Goal: Check status: Check status

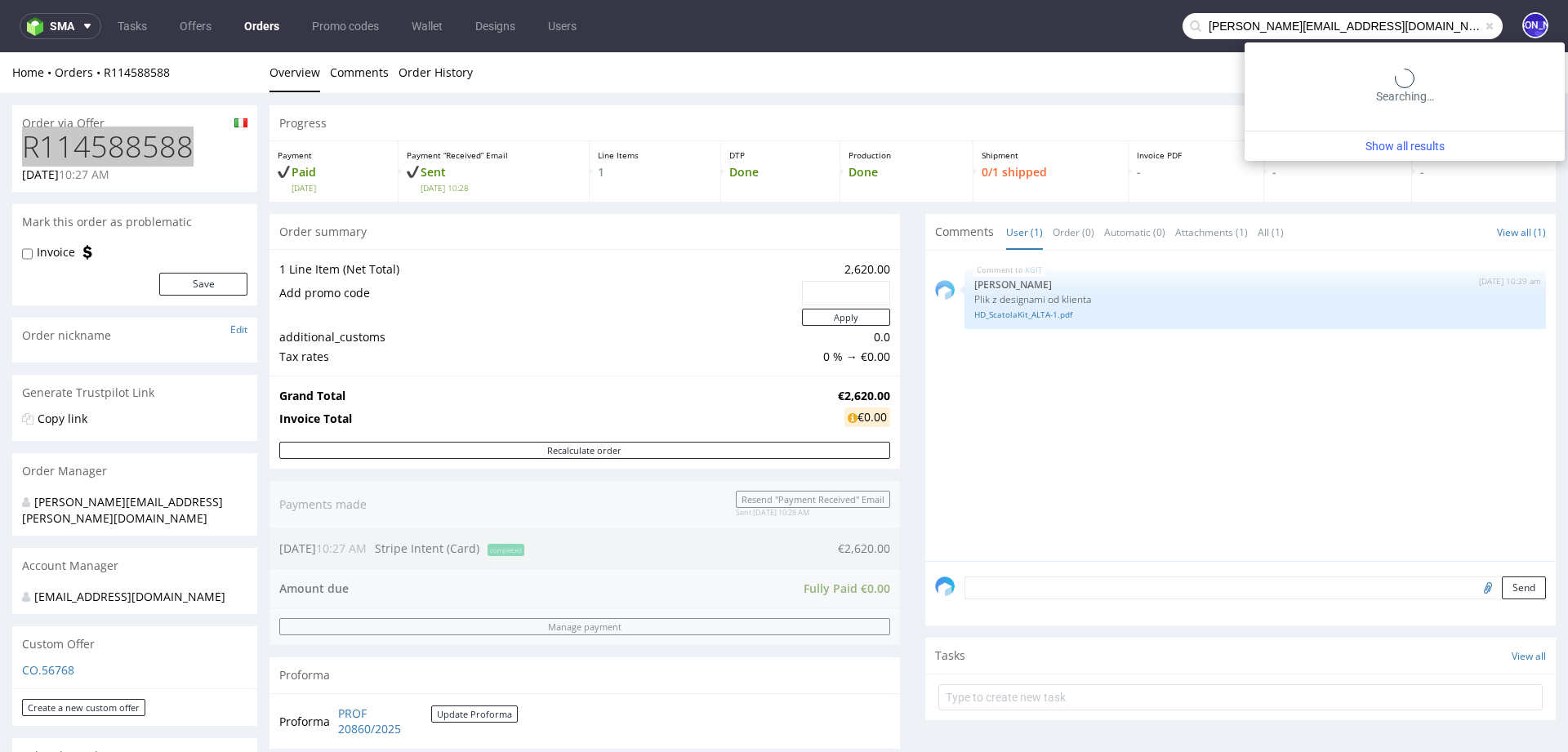
type input "[PERSON_NAME][EMAIL_ADDRESS][DOMAIN_NAME]"
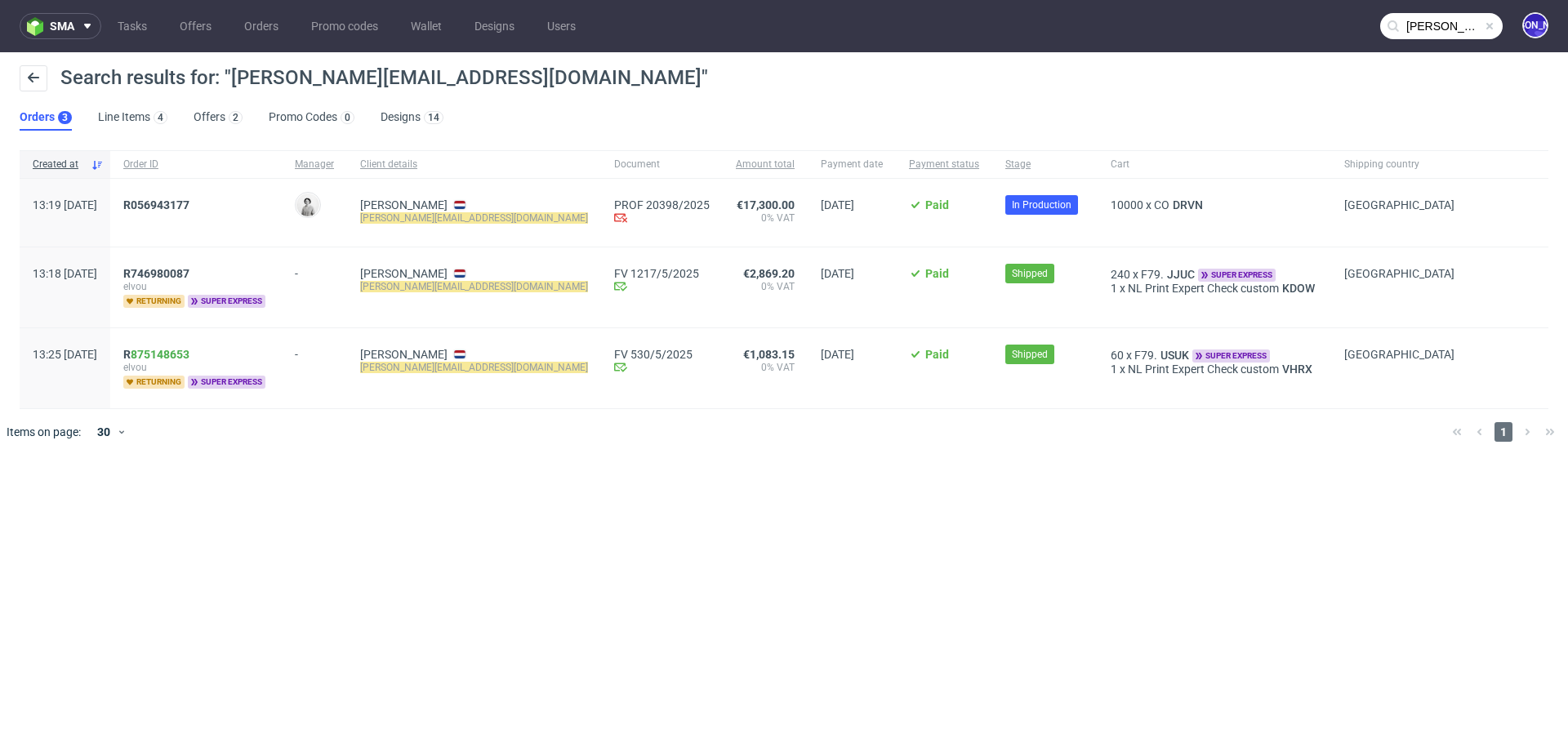
drag, startPoint x: 253, startPoint y: 202, endPoint x: 135, endPoint y: 202, distance: 118.0
click at [135, 202] on div "13:19 Tue 16.09.2025 R056943177 Dudek Mariola Anne De Vries jules@elvou.com PRO…" at bounding box center [784, 213] width 1528 height 68
copy div "5 R056943177"
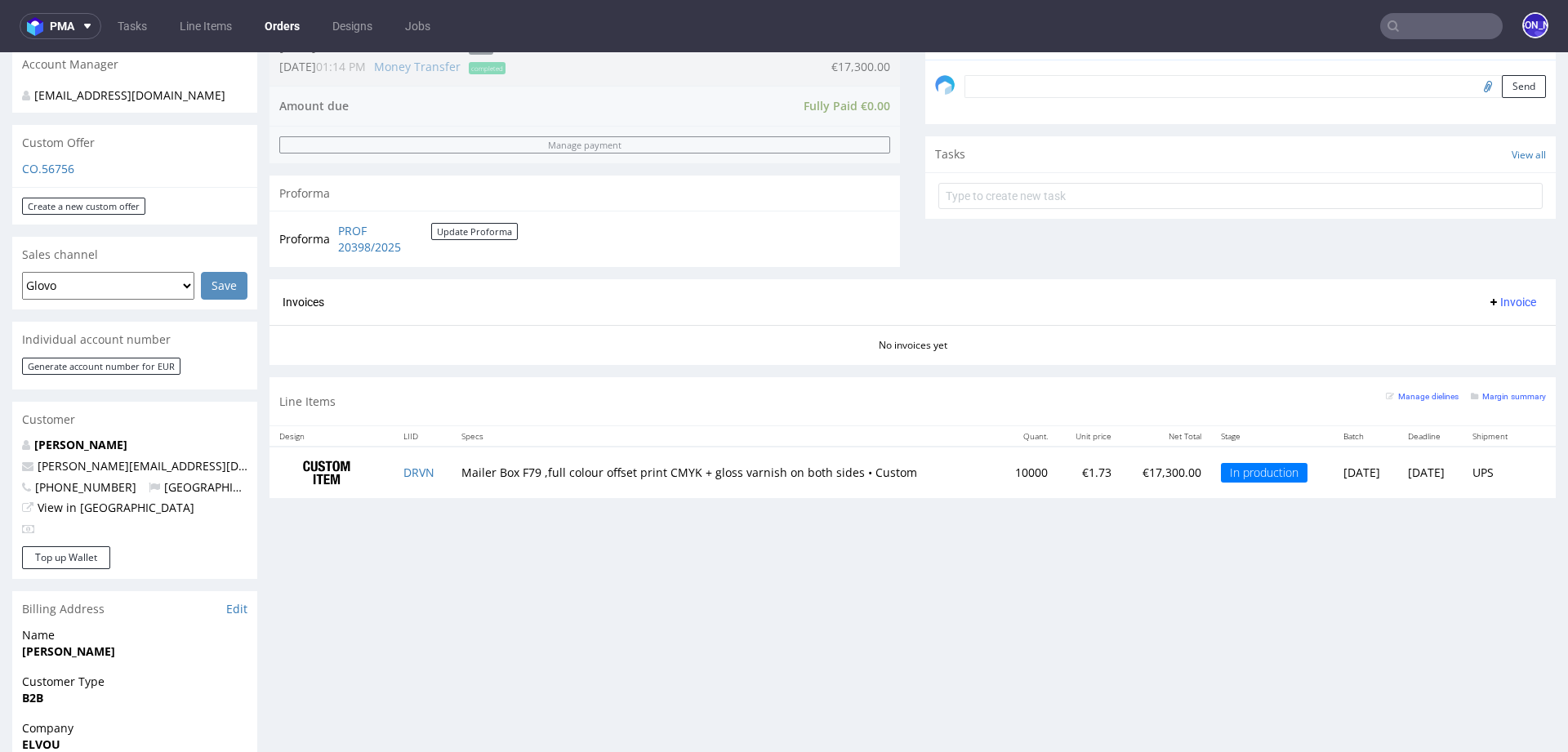
scroll to position [399, 0]
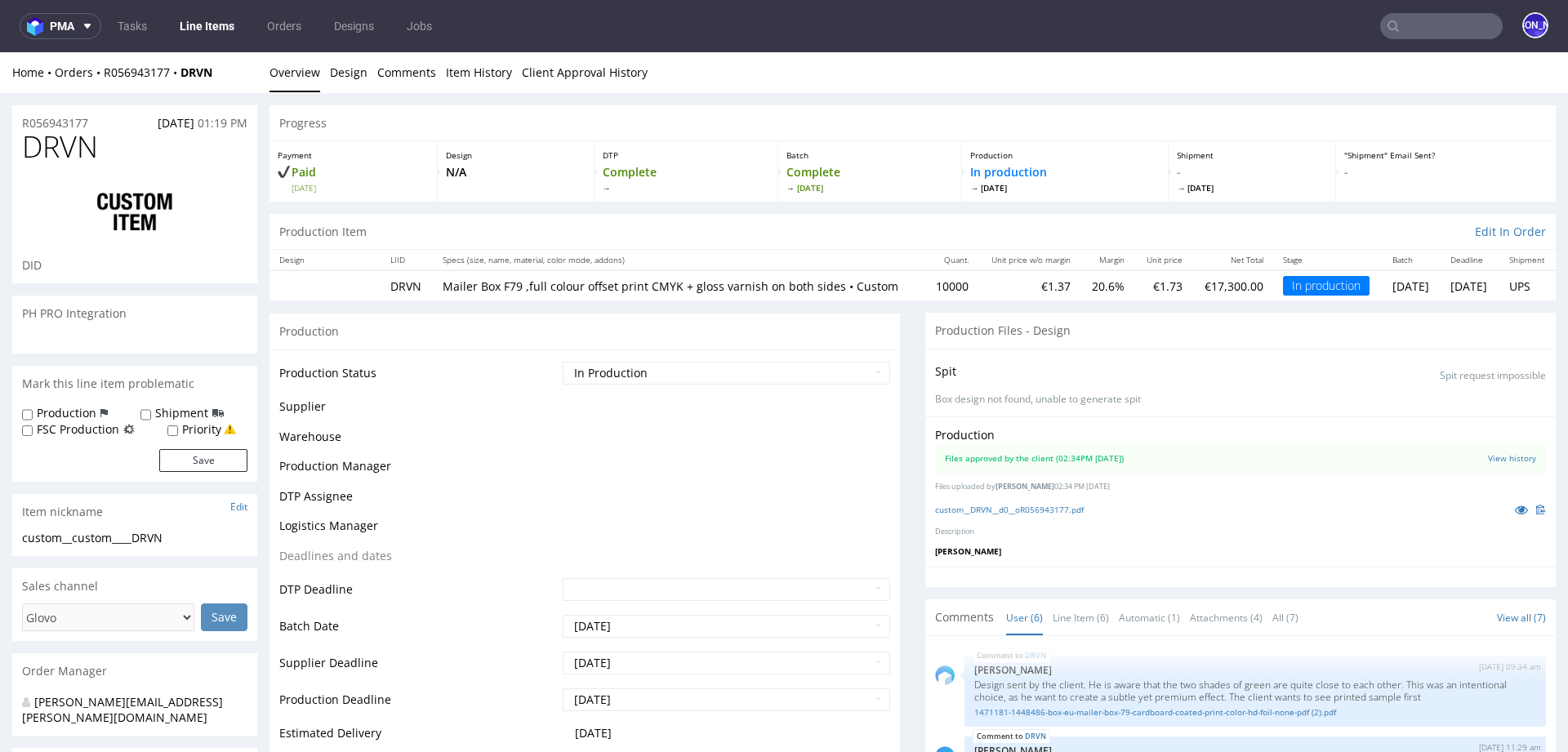
scroll to position [413, 0]
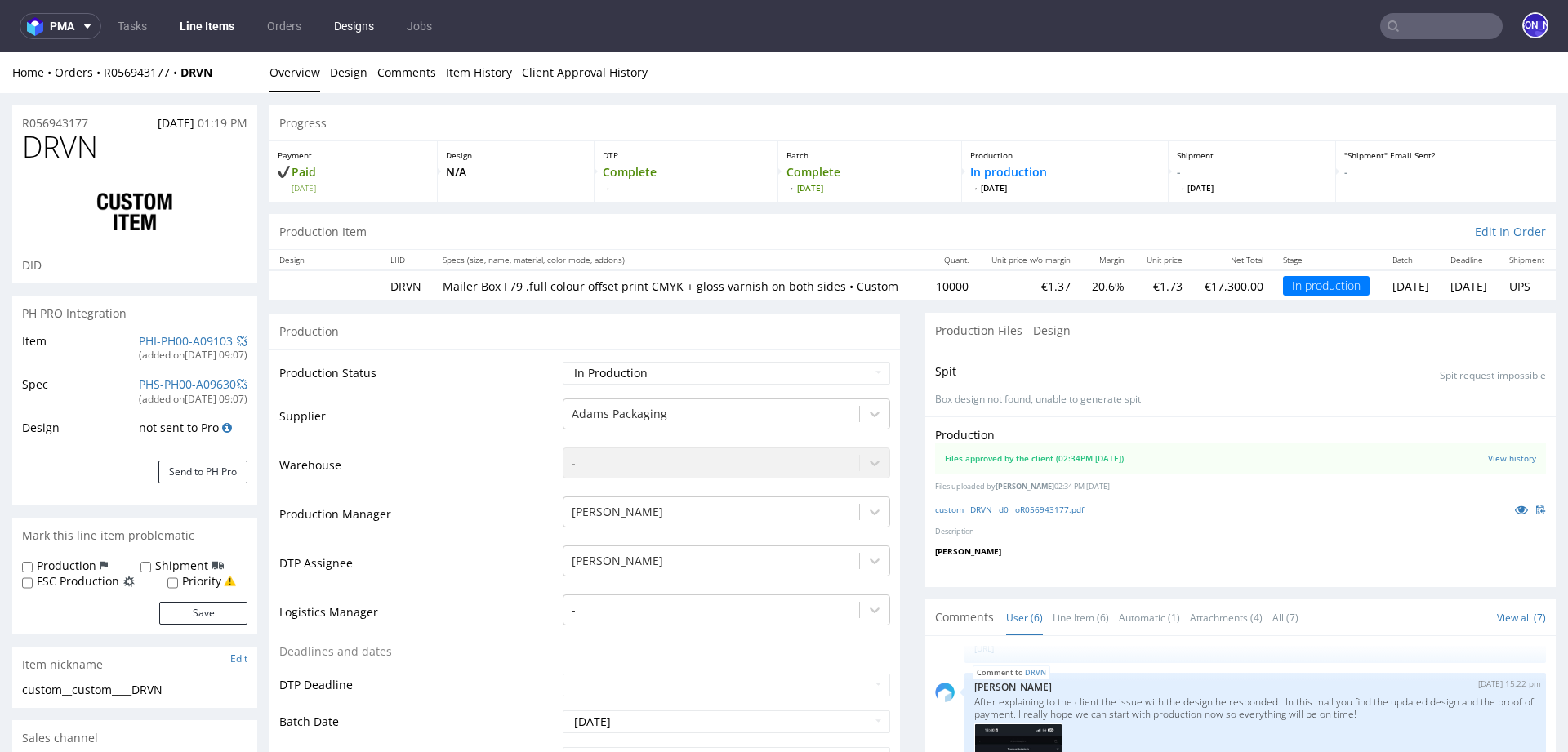
select select "in_progress"
click at [466, 77] on link "Item History" at bounding box center [479, 72] width 66 height 40
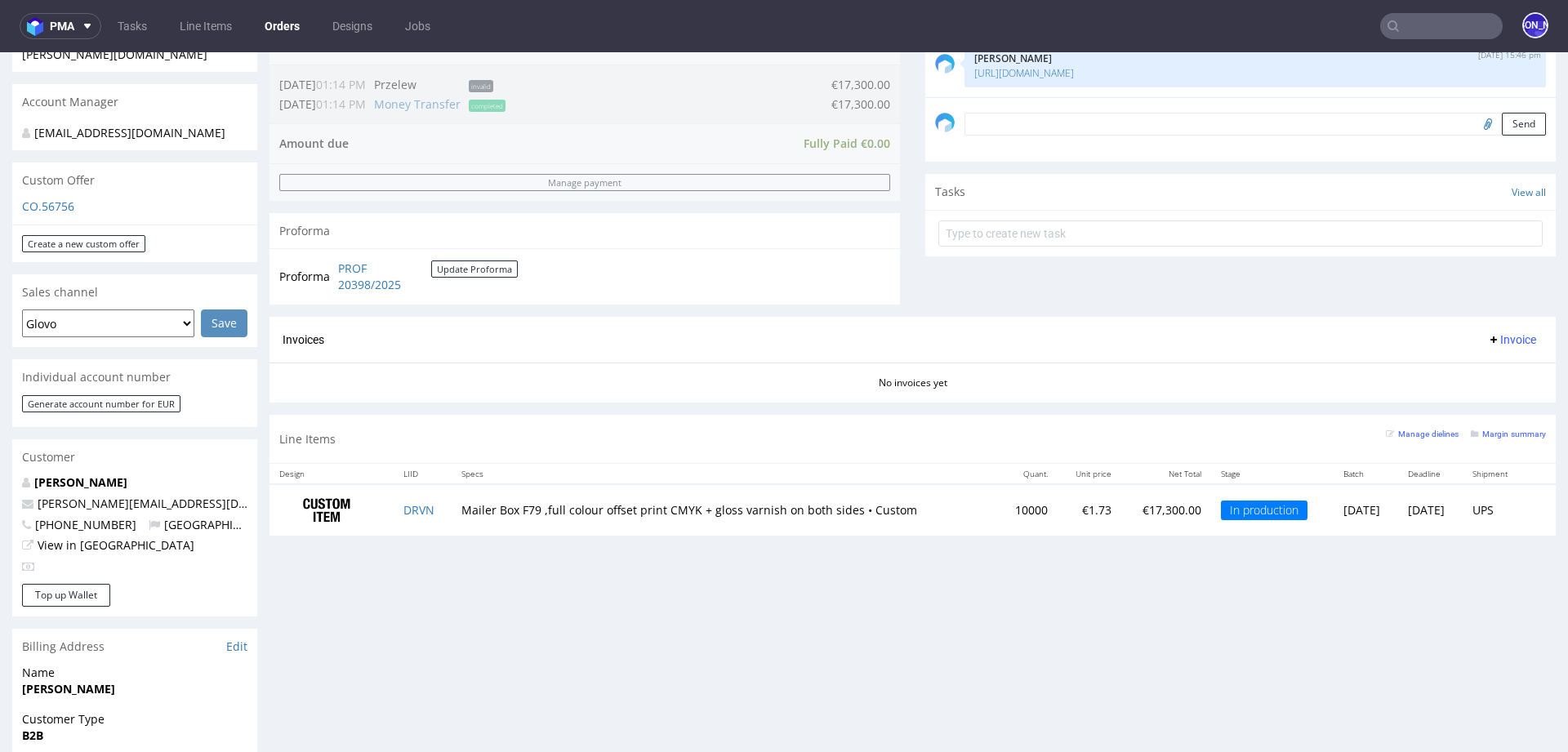
scroll to position [745, 0]
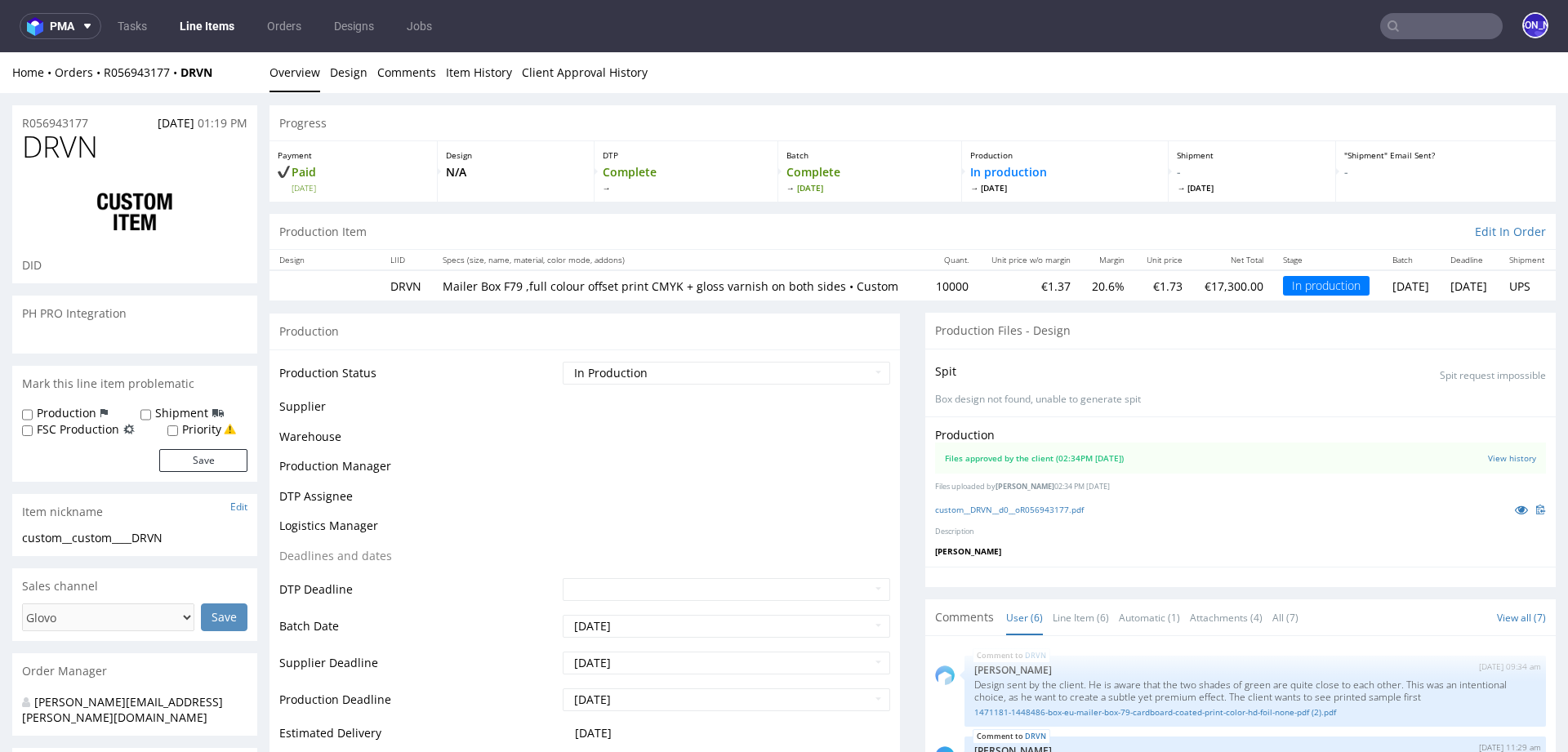
scroll to position [413, 0]
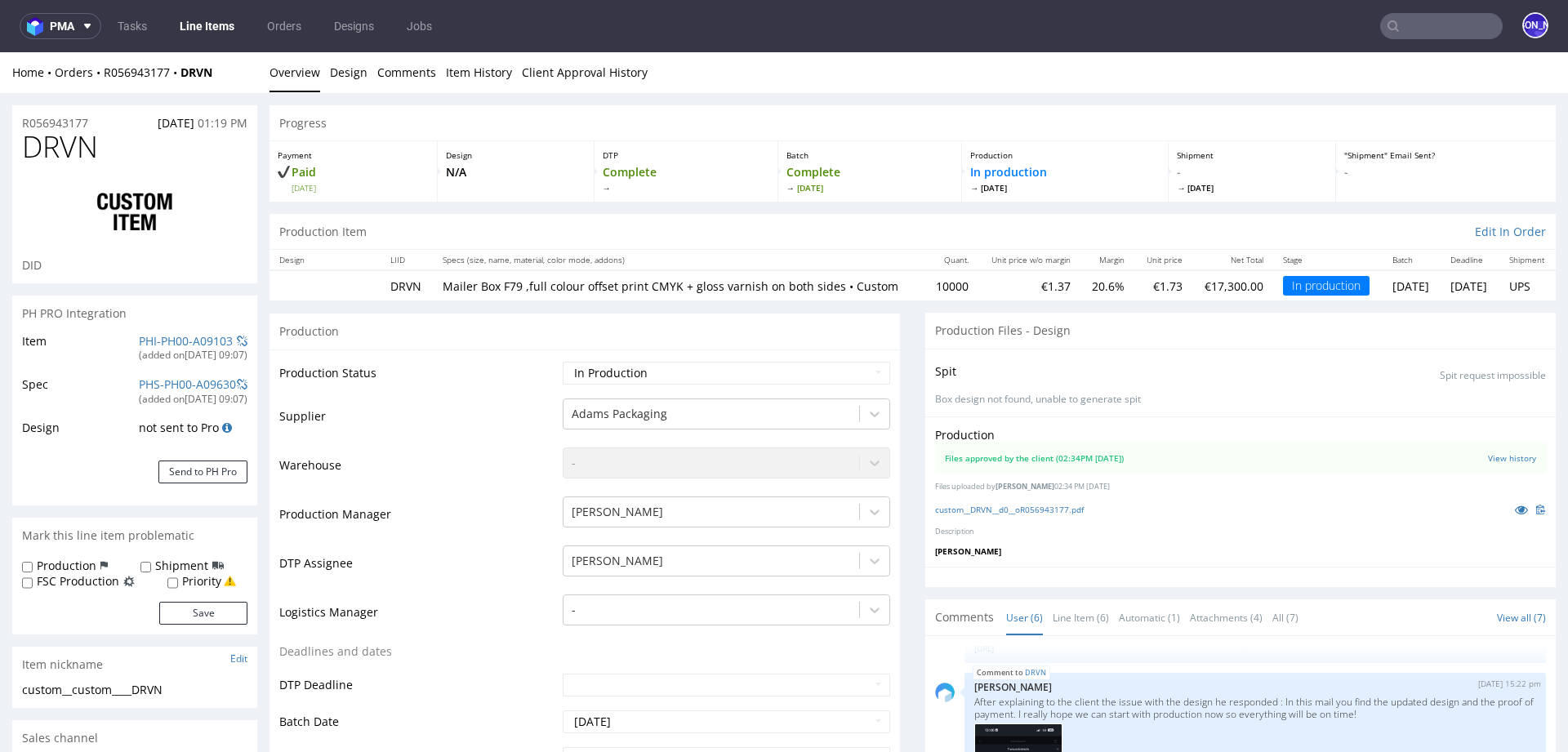
select select "in_progress"
click at [468, 75] on link "Item History" at bounding box center [479, 72] width 66 height 40
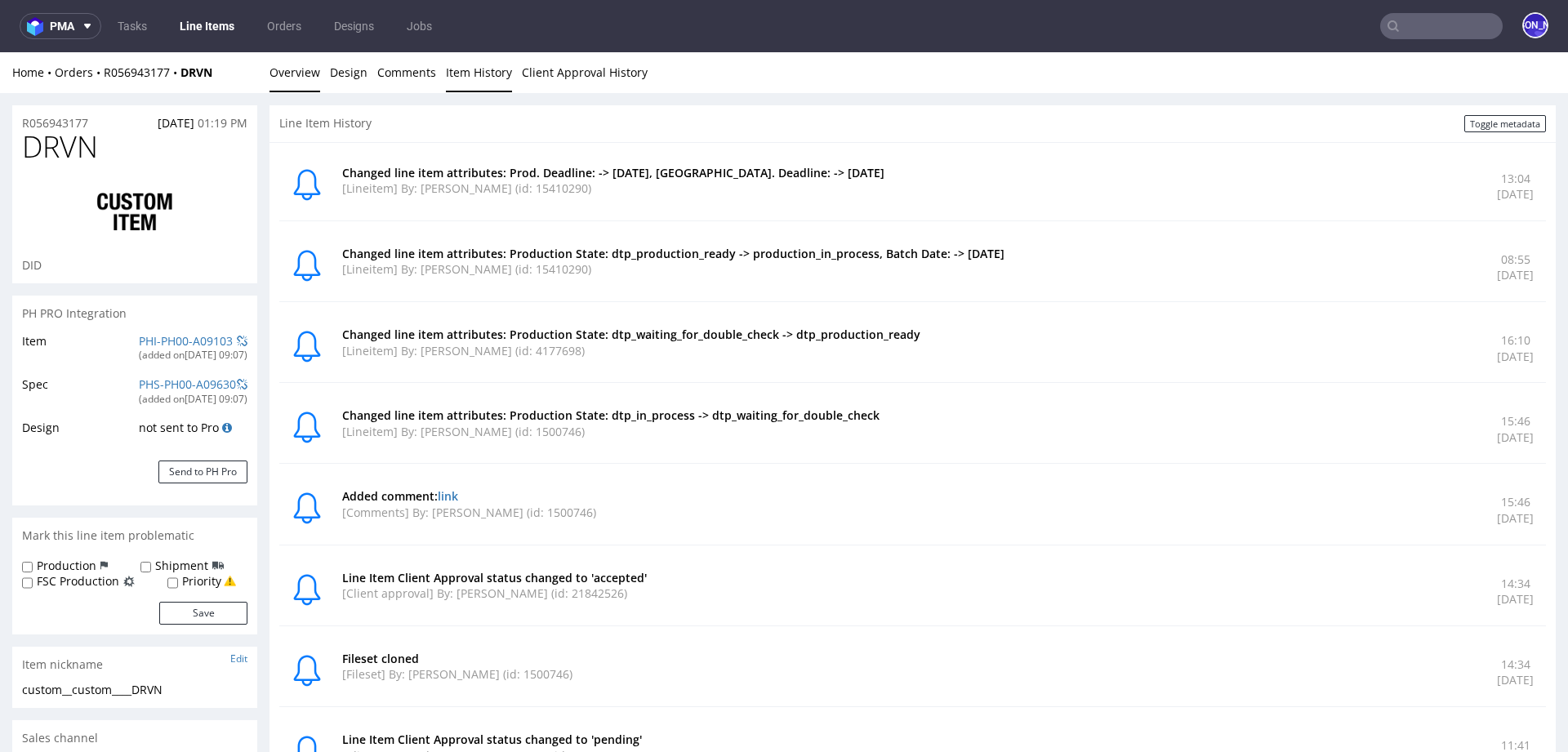
click at [310, 77] on link "Overview" at bounding box center [295, 72] width 50 height 40
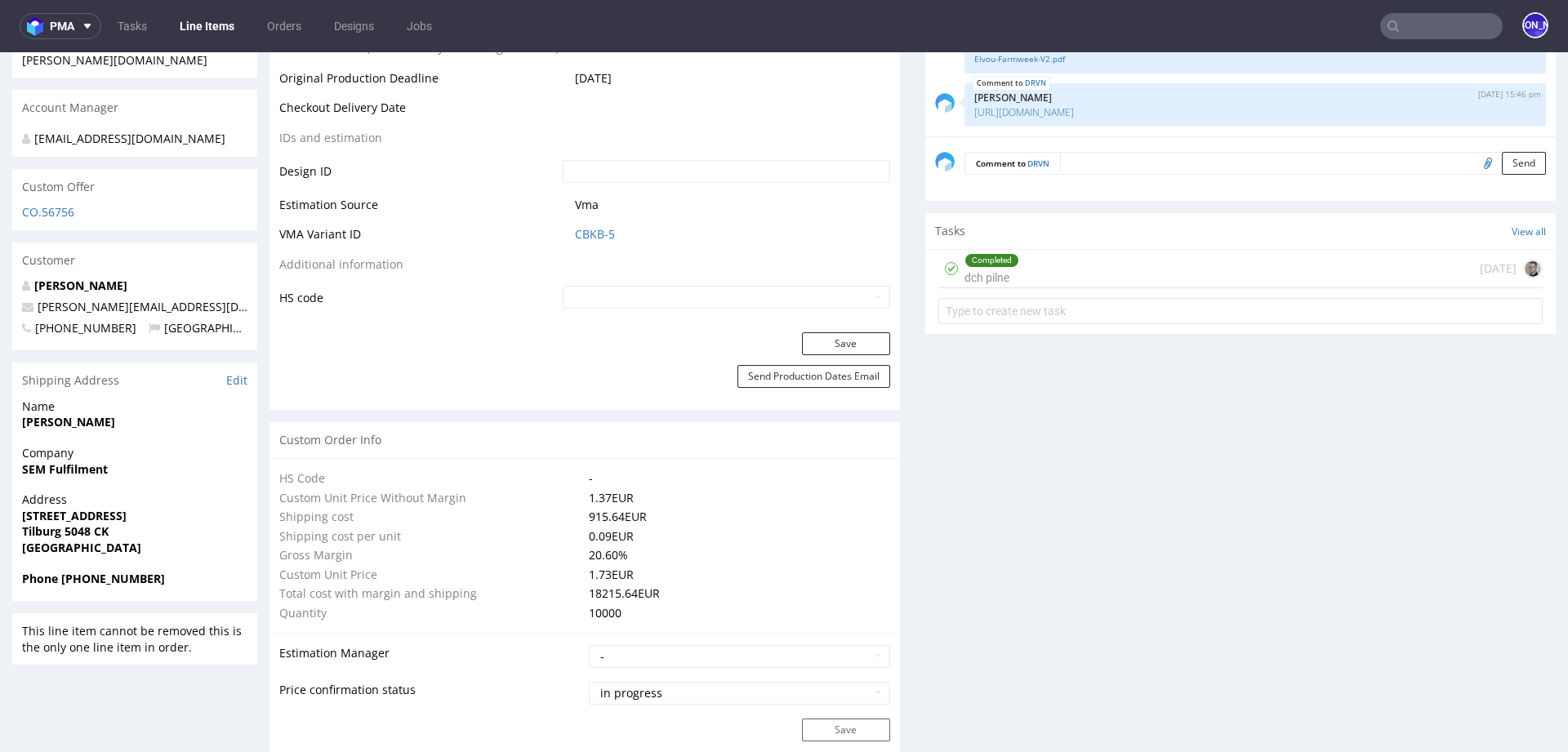
scroll to position [803, 0]
